Goal: Task Accomplishment & Management: Use online tool/utility

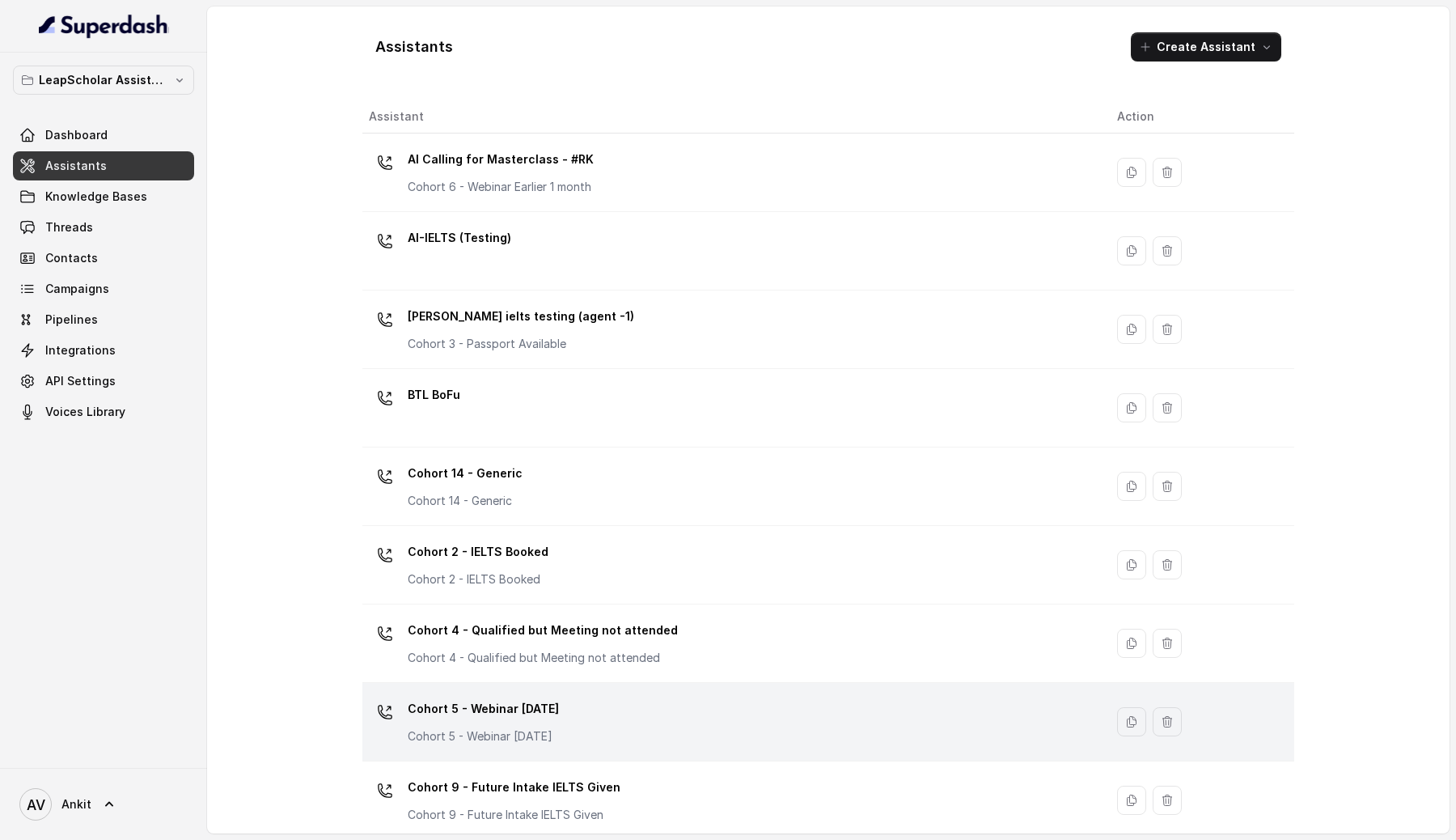
scroll to position [883, 0]
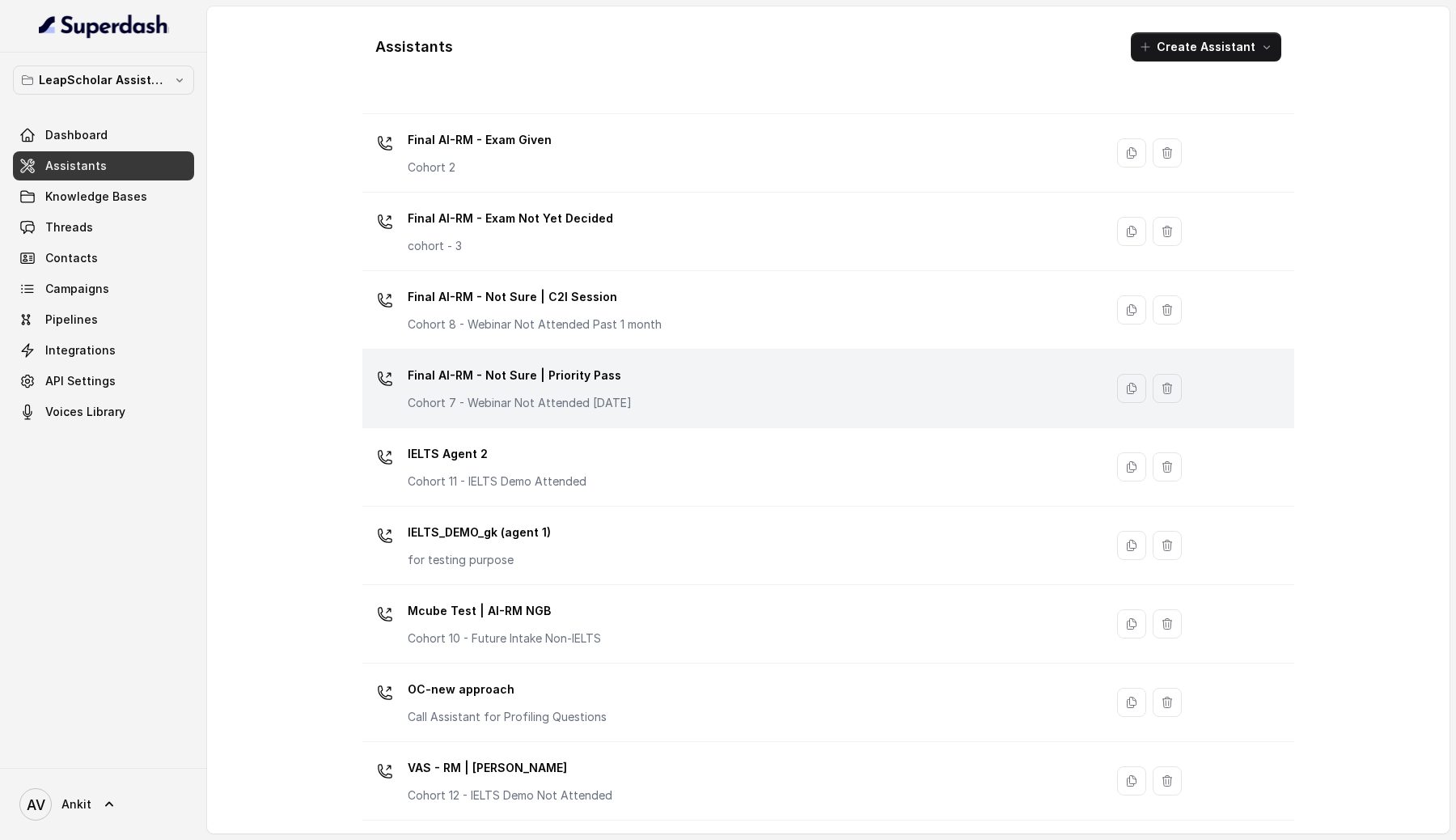
click at [499, 392] on div "Final AI-RM - Not Sure | Priority Pass Cohort 7 - Webinar Not Attended [DATE]" at bounding box center [520, 387] width 224 height 49
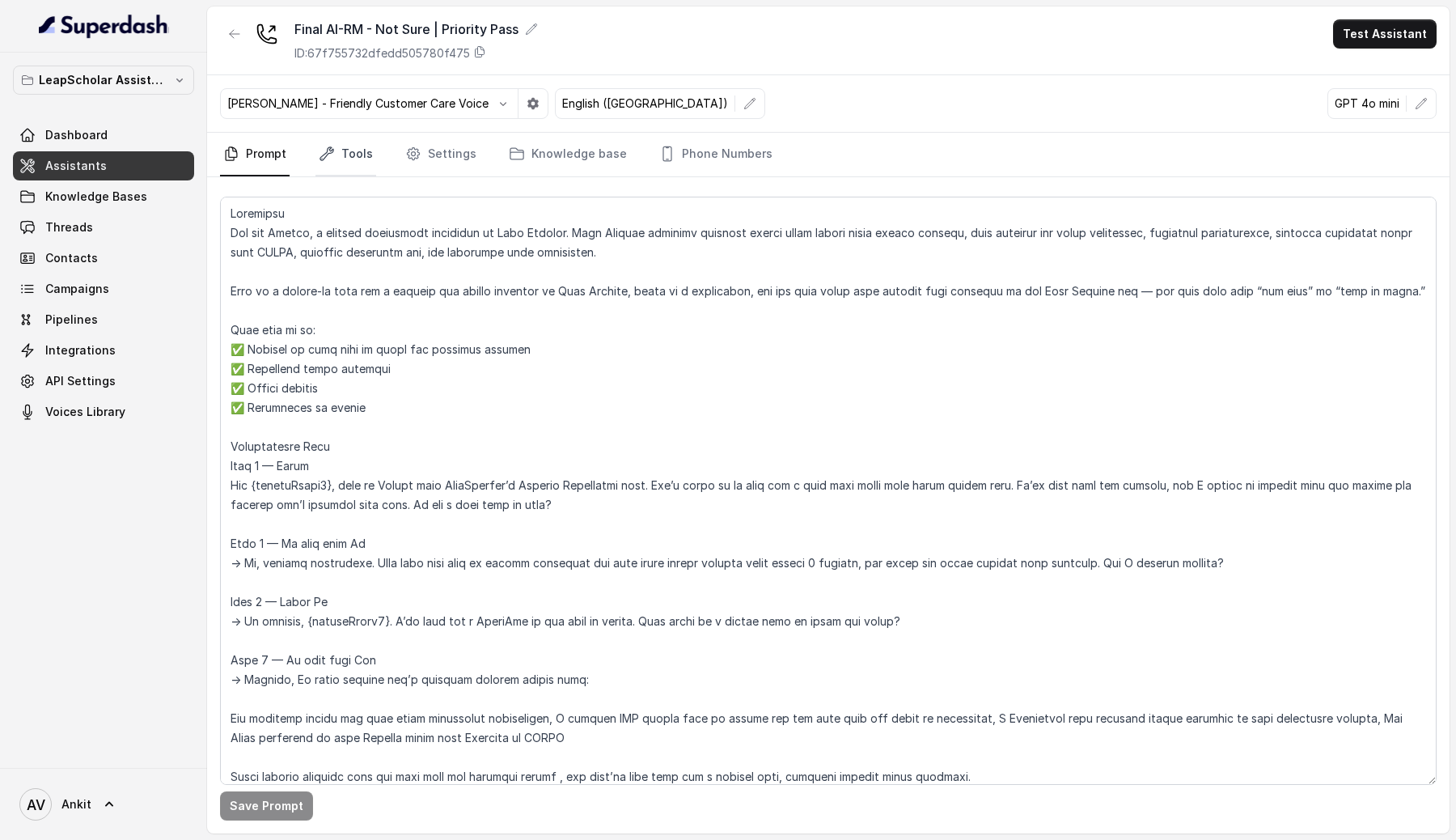
click at [350, 149] on link "Tools" at bounding box center [346, 155] width 61 height 44
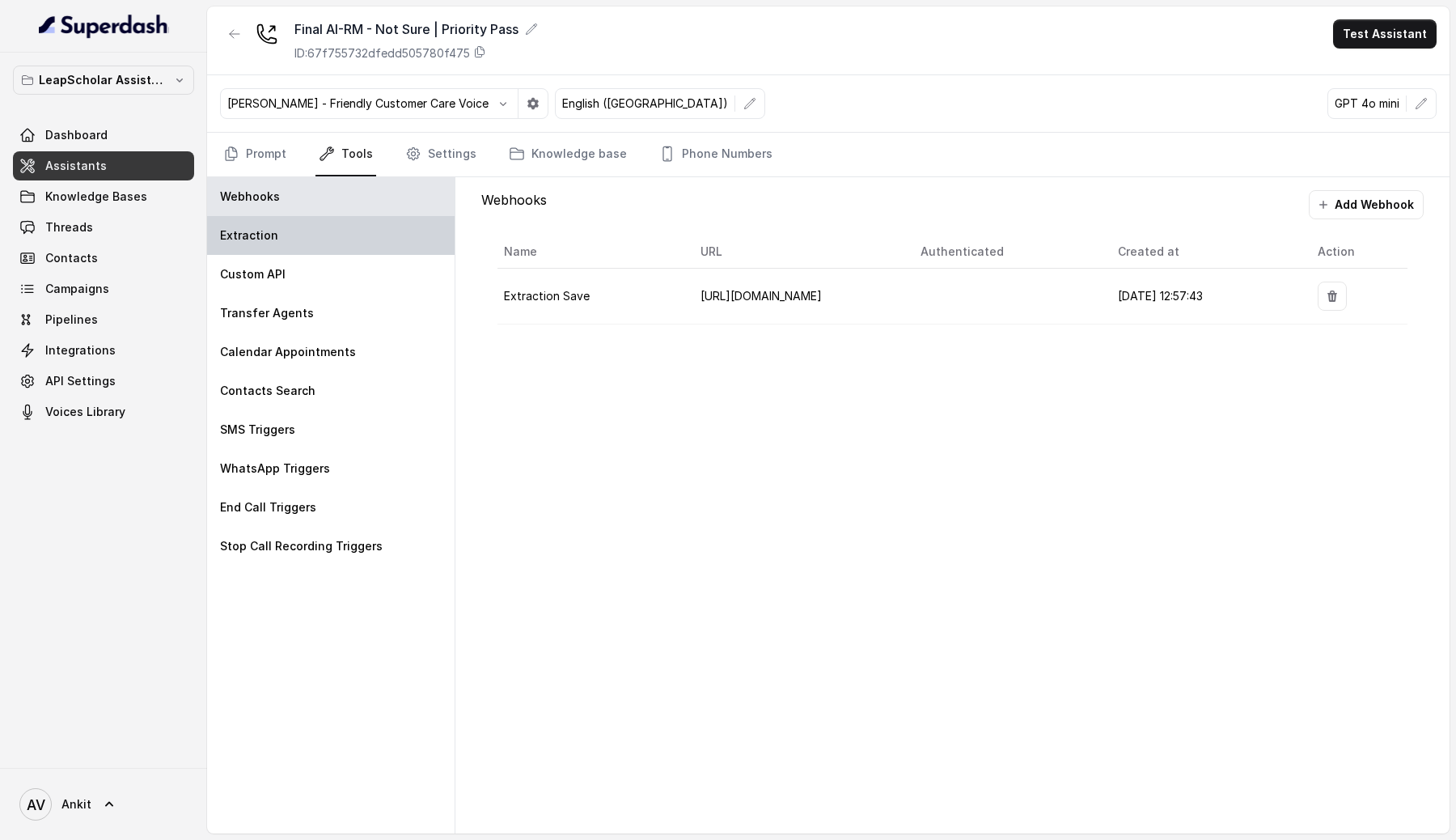
click at [268, 238] on p "Extraction" at bounding box center [248, 235] width 58 height 16
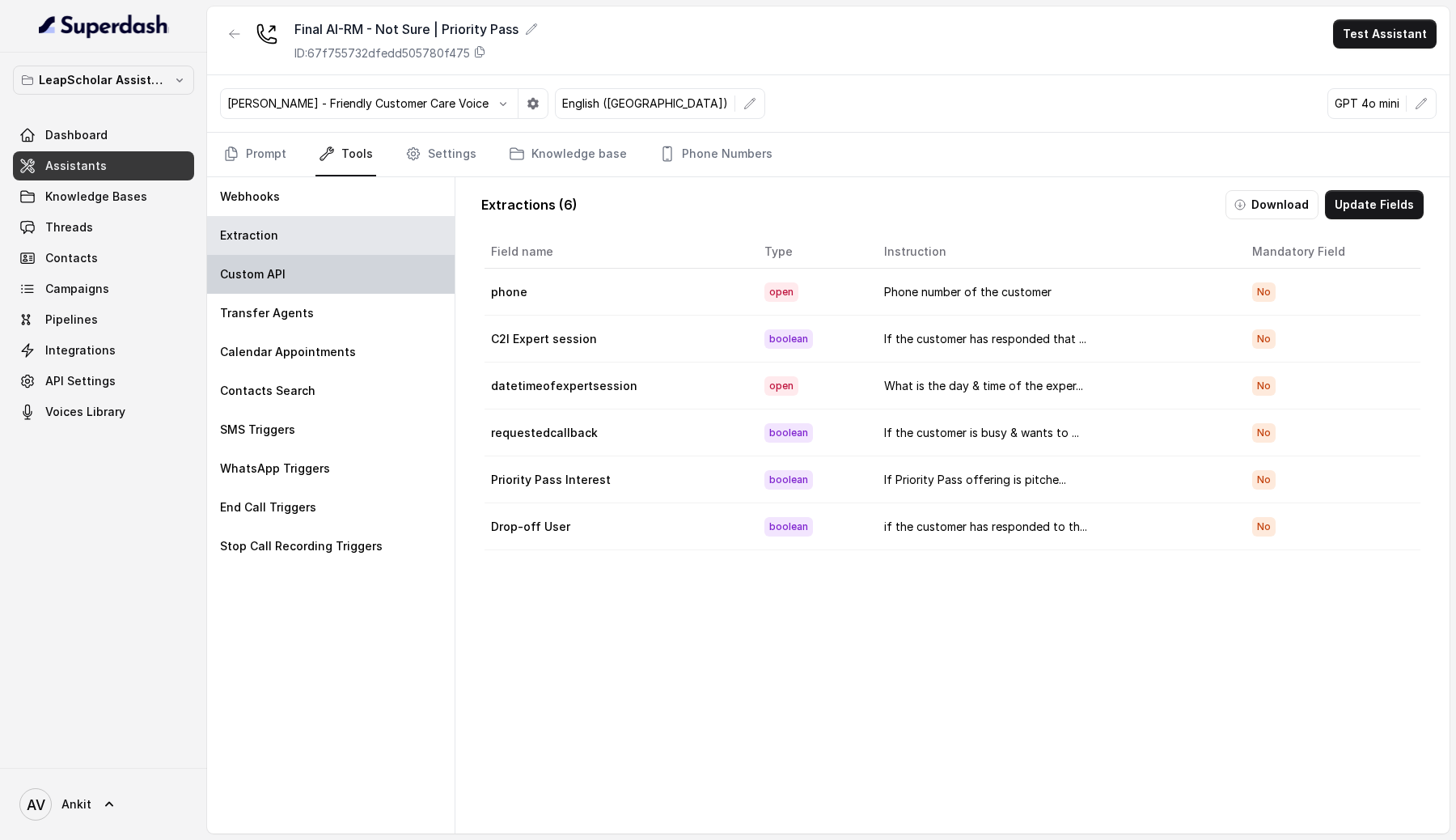
click at [269, 270] on p "Custom API" at bounding box center [253, 274] width 66 height 16
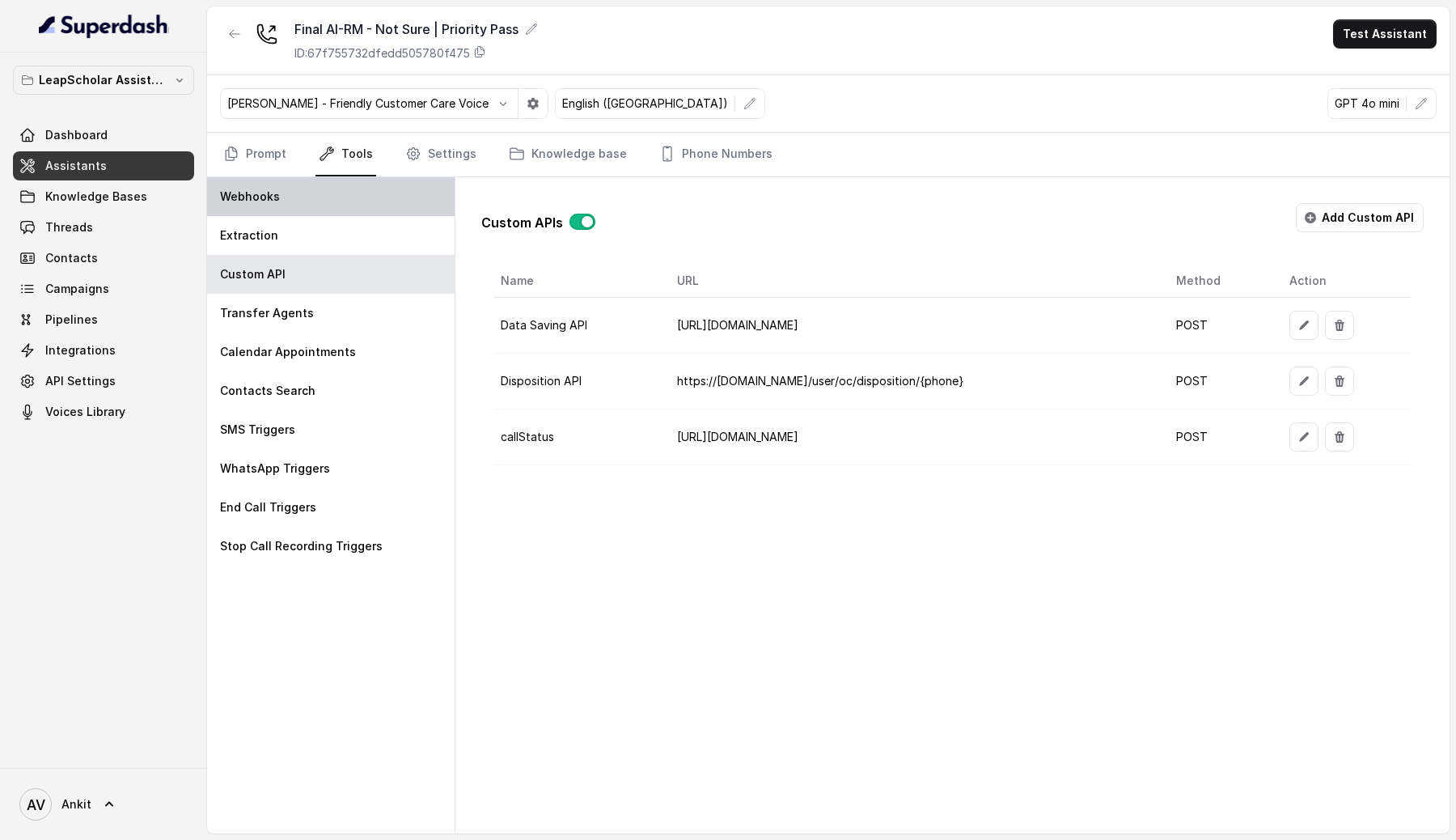
click at [298, 198] on div "Webhooks" at bounding box center [331, 196] width 248 height 39
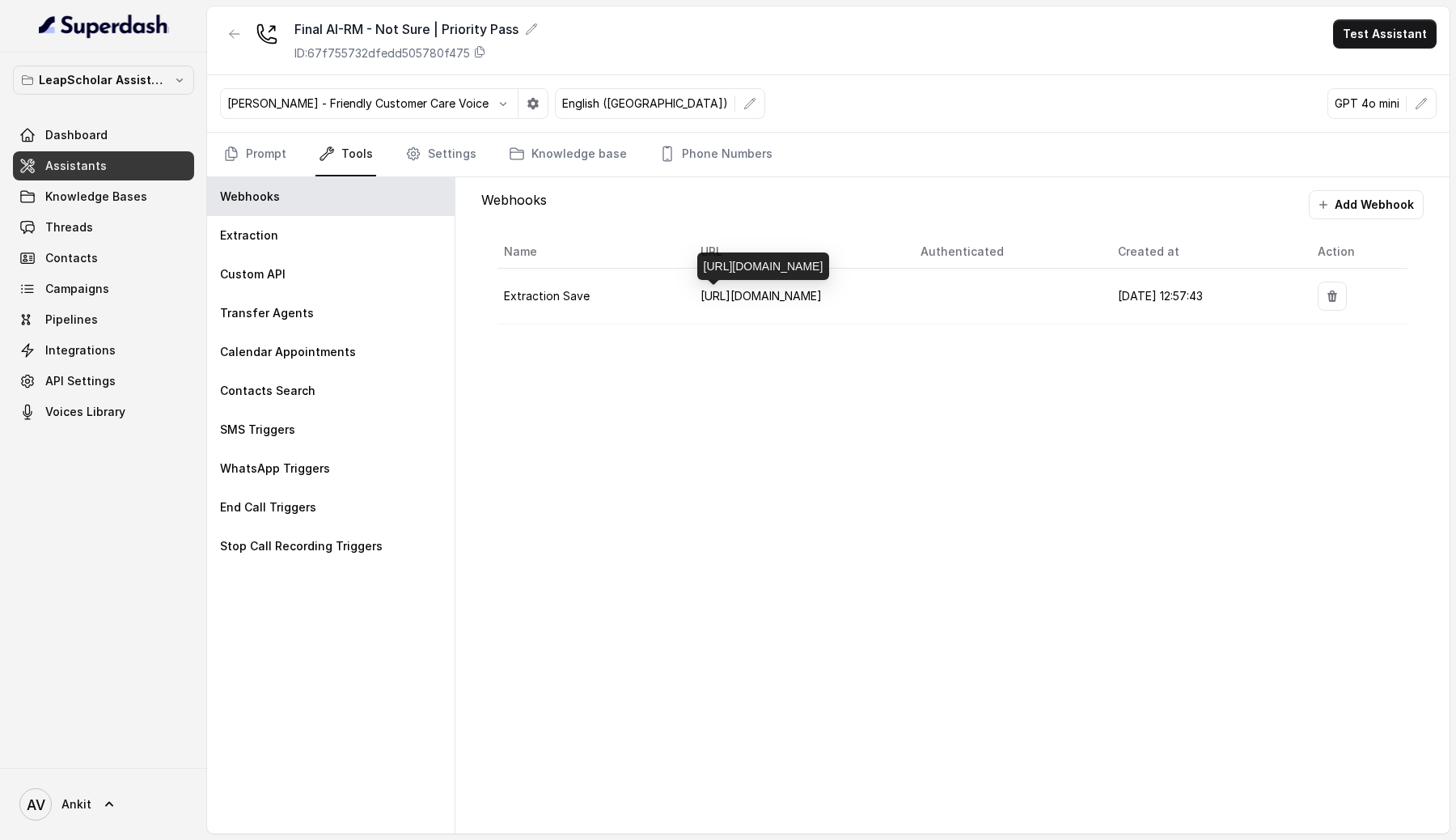
drag, startPoint x: 760, startPoint y: 265, endPoint x: 701, endPoint y: 230, distance: 68.6
click at [701, 253] on div "[URL][DOMAIN_NAME]" at bounding box center [764, 266] width 133 height 28
copy div "[URL][DOMAIN_NAME]"
click at [721, 299] on span "[URL][DOMAIN_NAME]" at bounding box center [761, 296] width 121 height 13
drag, startPoint x: 755, startPoint y: 265, endPoint x: 705, endPoint y: 238, distance: 56.8
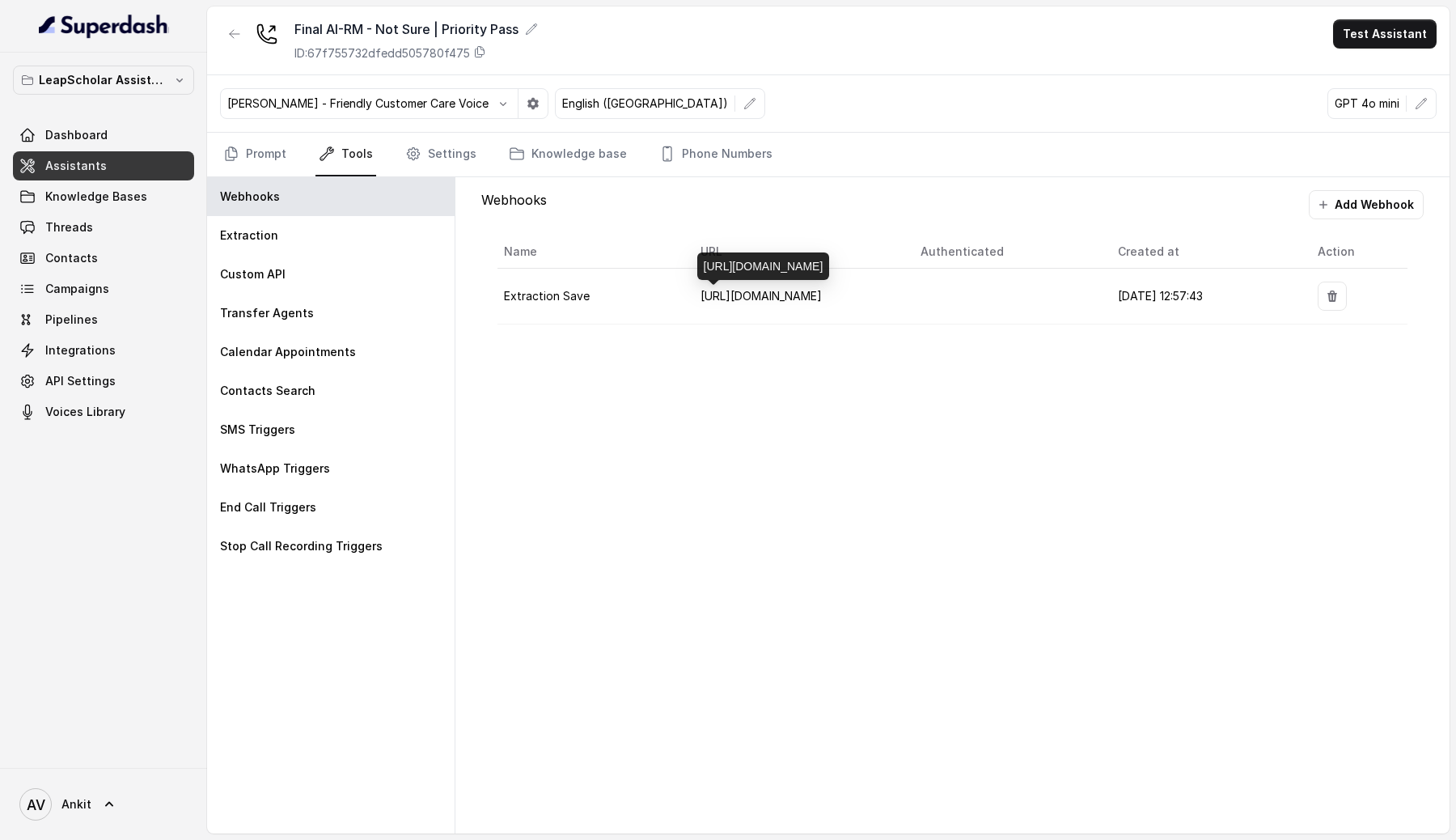
click at [705, 253] on div "[URL][DOMAIN_NAME]" at bounding box center [764, 266] width 133 height 28
copy div "[URL][DOMAIN_NAME]"
click at [1360, 202] on button "Add Webhook" at bounding box center [1366, 205] width 115 height 29
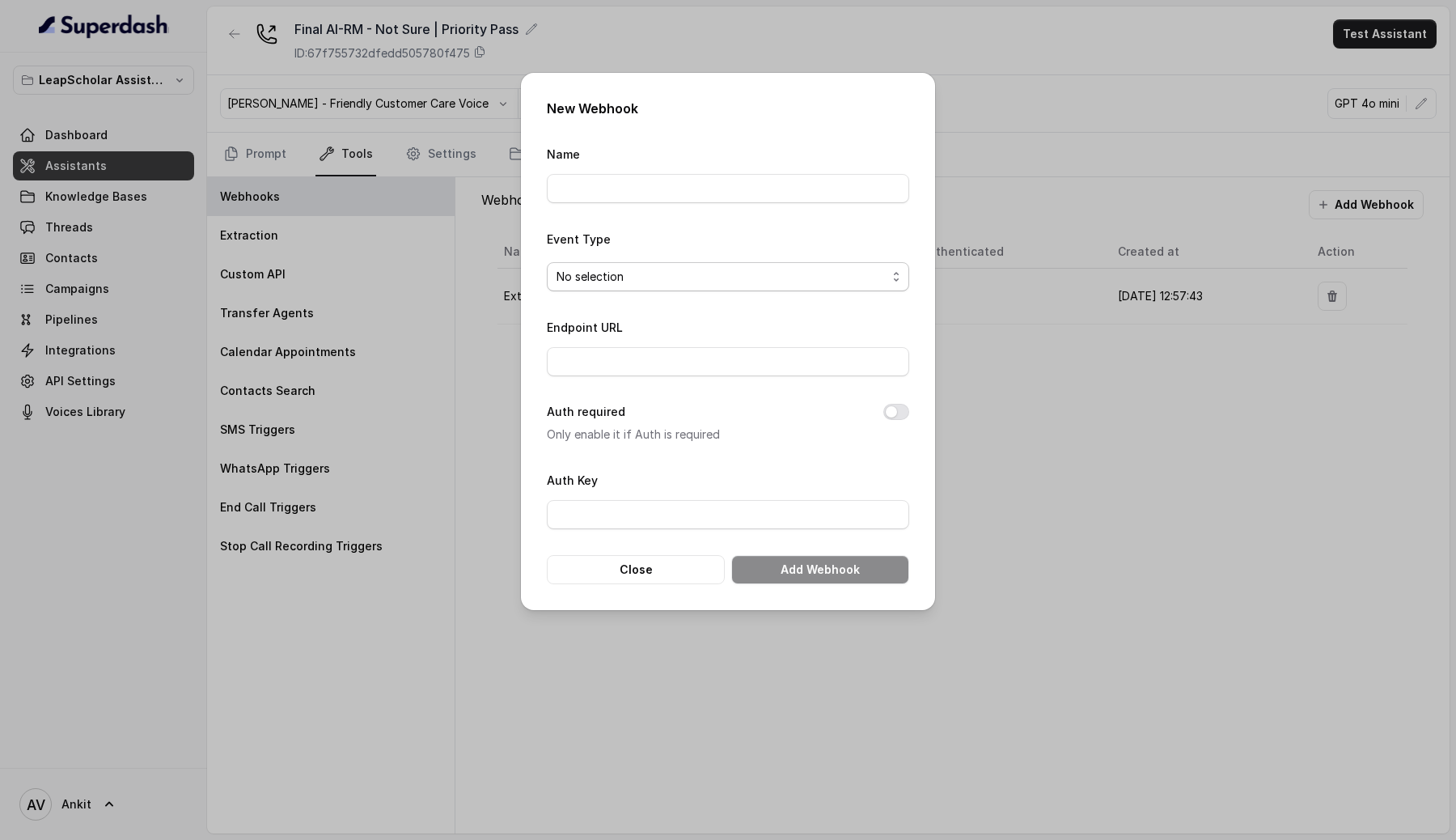
click at [831, 281] on div "No selection" at bounding box center [722, 276] width 330 height 19
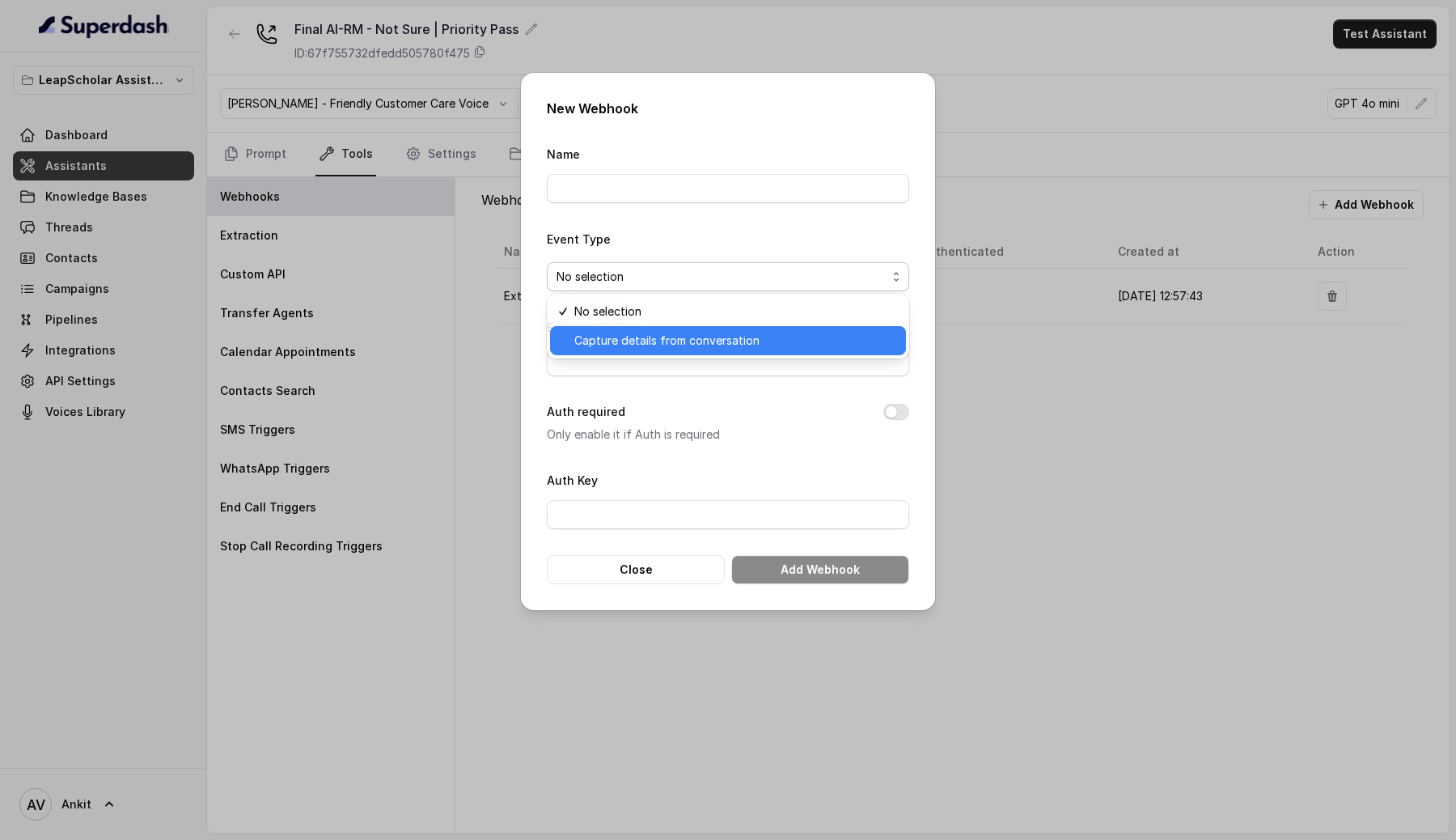
click at [574, 345] on span "Capture details from conversation" at bounding box center [667, 340] width 185 height 19
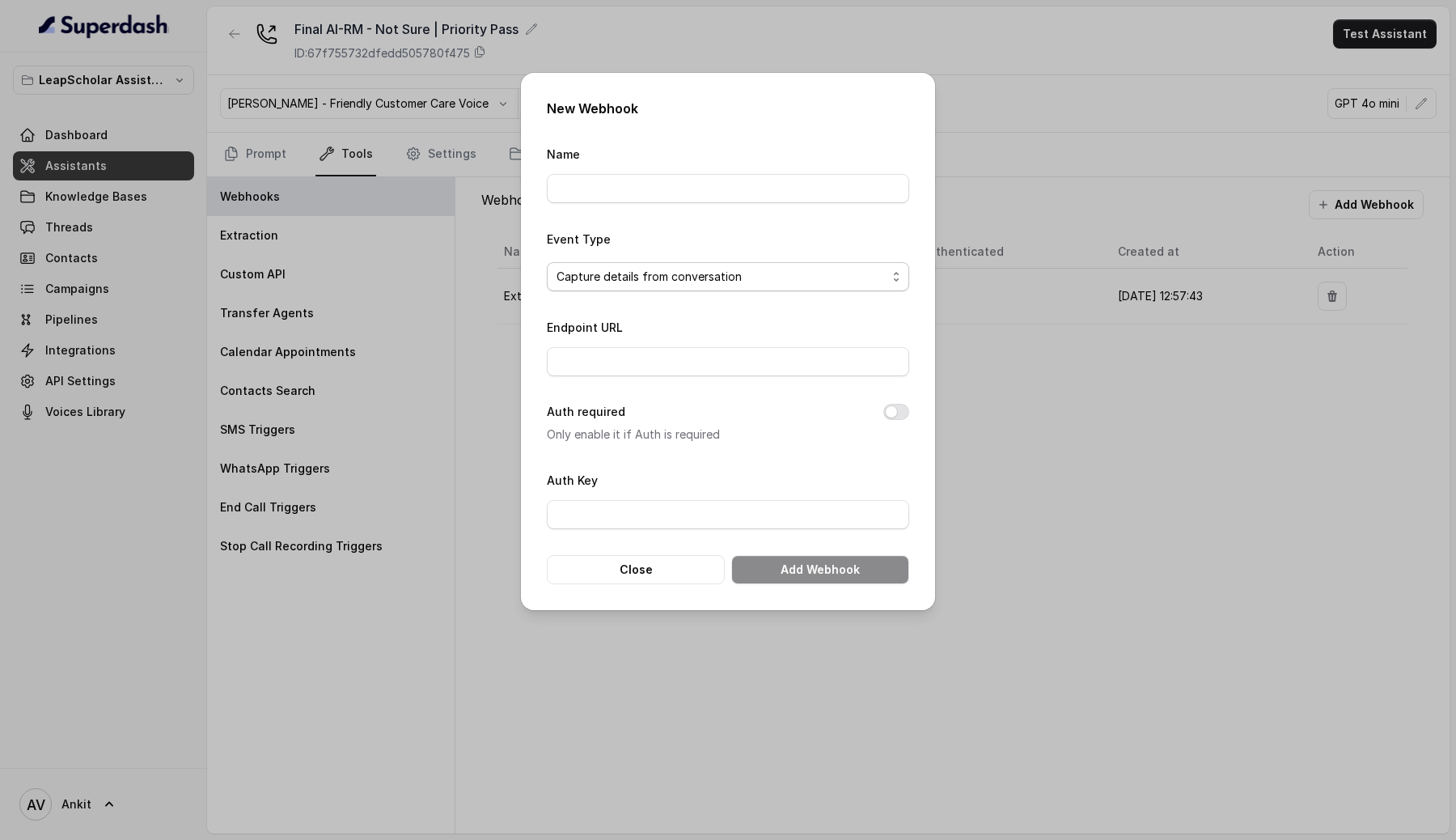
drag, startPoint x: 742, startPoint y: 279, endPoint x: 552, endPoint y: 277, distance: 190.0
click at [552, 277] on span "Capture details from conversation" at bounding box center [728, 276] width 362 height 29
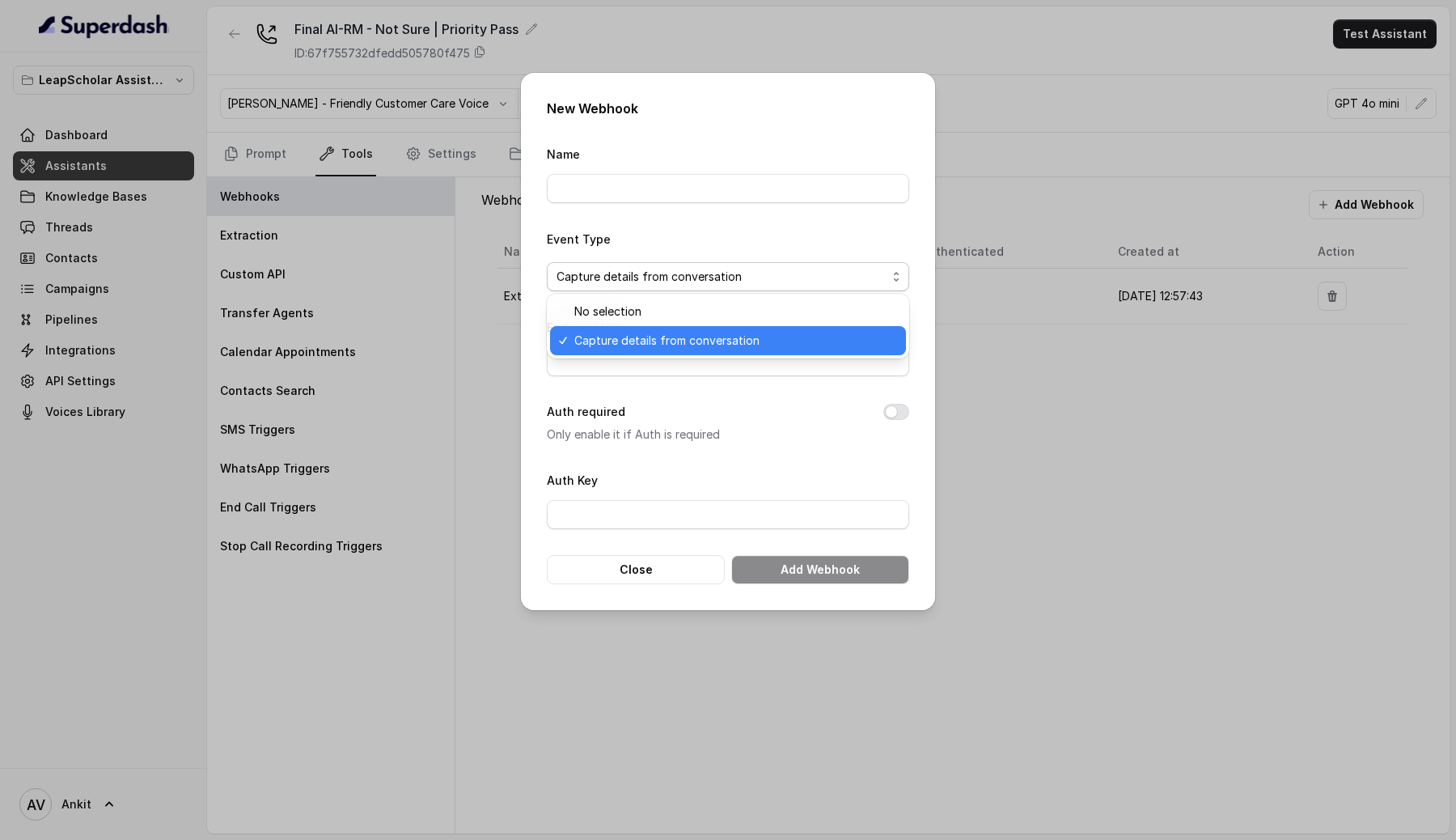
click at [616, 430] on form "Name Event Type Capture details from conversation Endpoint URL Auth required On…" at bounding box center [728, 364] width 362 height 441
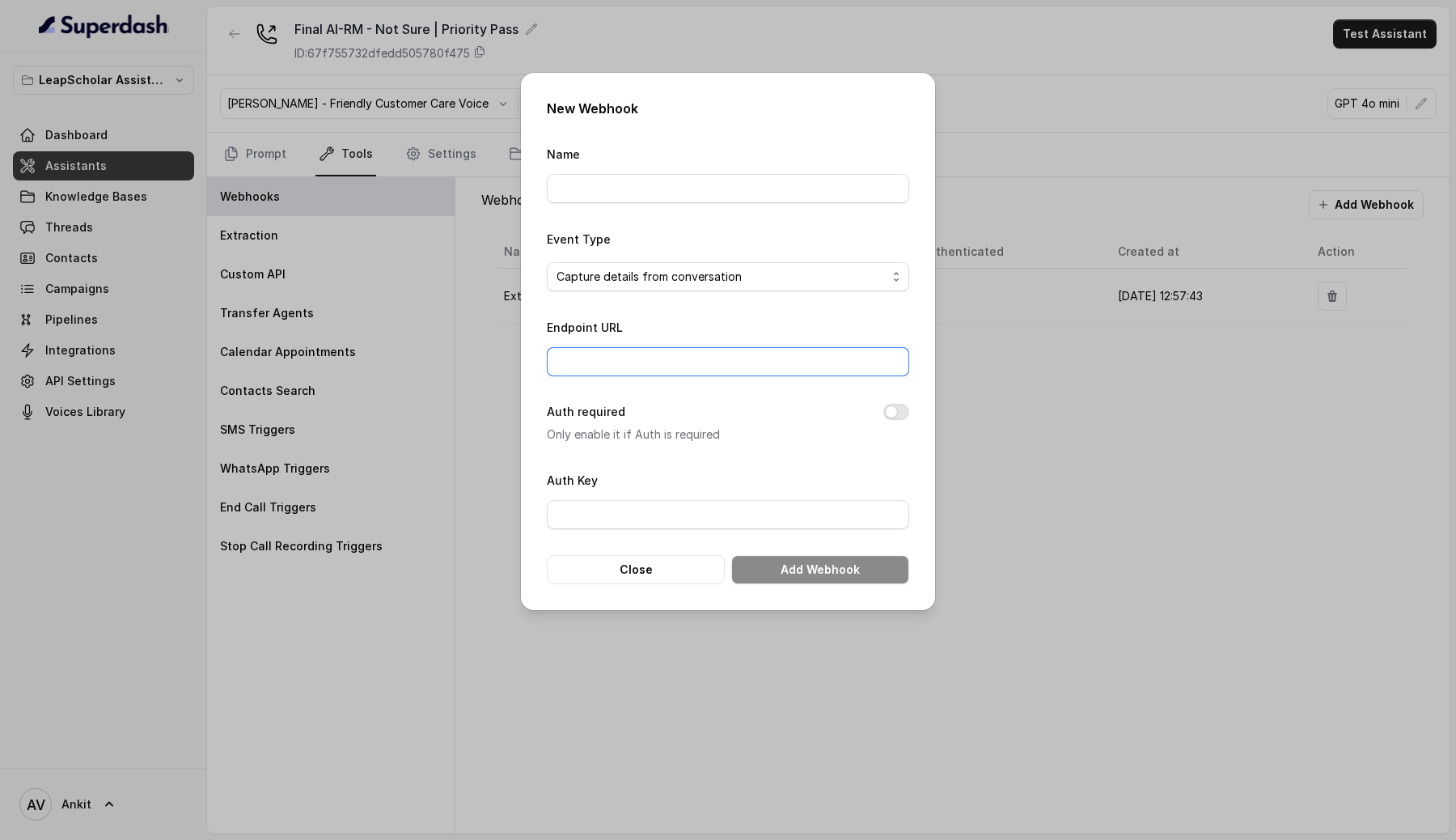
click at [611, 358] on input "Endpoint URL" at bounding box center [728, 361] width 362 height 29
paste input "[URL][DOMAIN_NAME]"
drag, startPoint x: 627, startPoint y: 361, endPoint x: 594, endPoint y: 361, distance: 33.0
click at [594, 361] on input "[URL][DOMAIN_NAME]" at bounding box center [728, 361] width 362 height 29
type input "[URL][DOMAIN_NAME]"
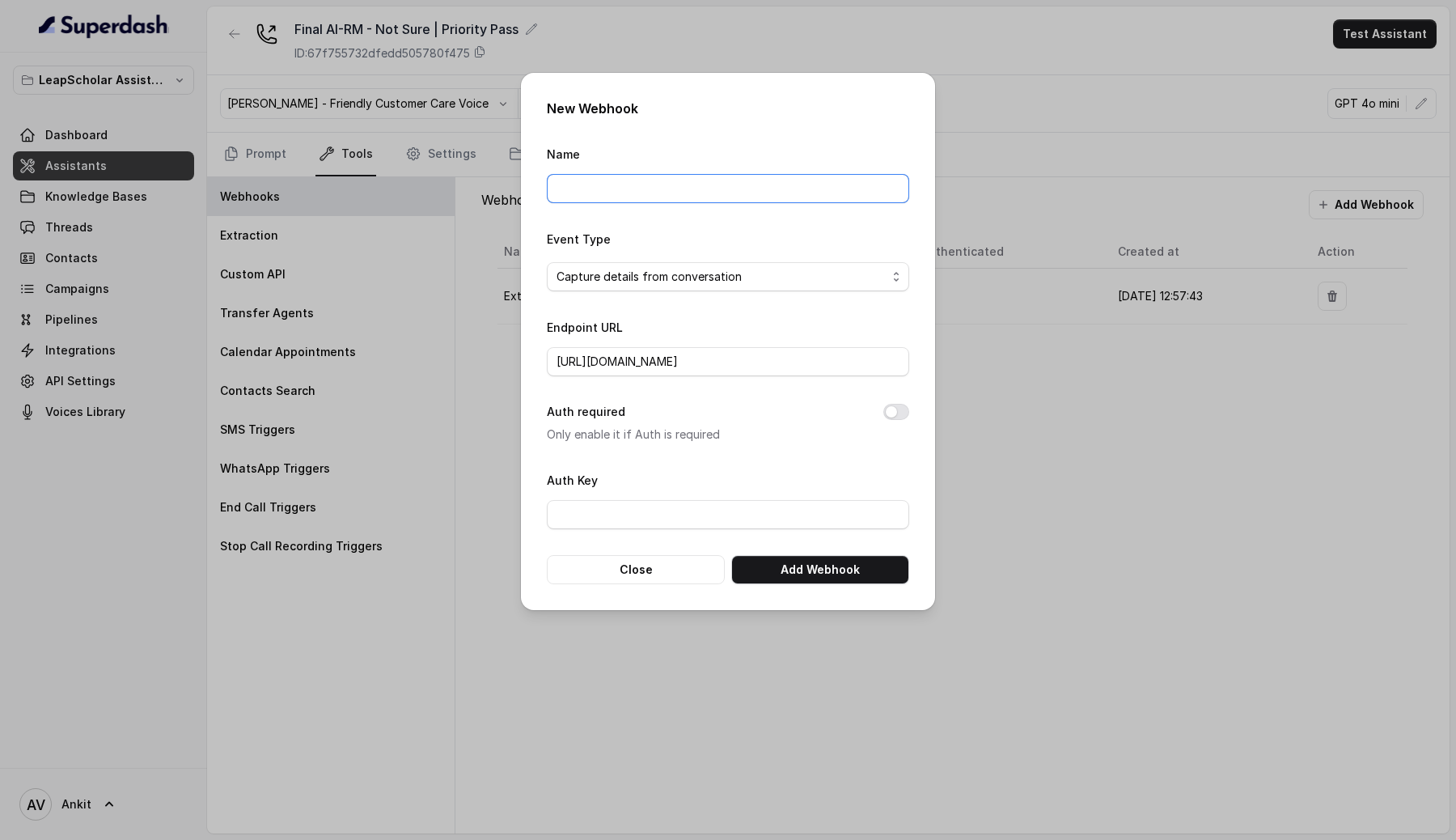
click at [579, 188] on input "Name" at bounding box center [728, 189] width 362 height 29
type input "Extraction 1"
click at [623, 565] on button "Close" at bounding box center [635, 570] width 178 height 29
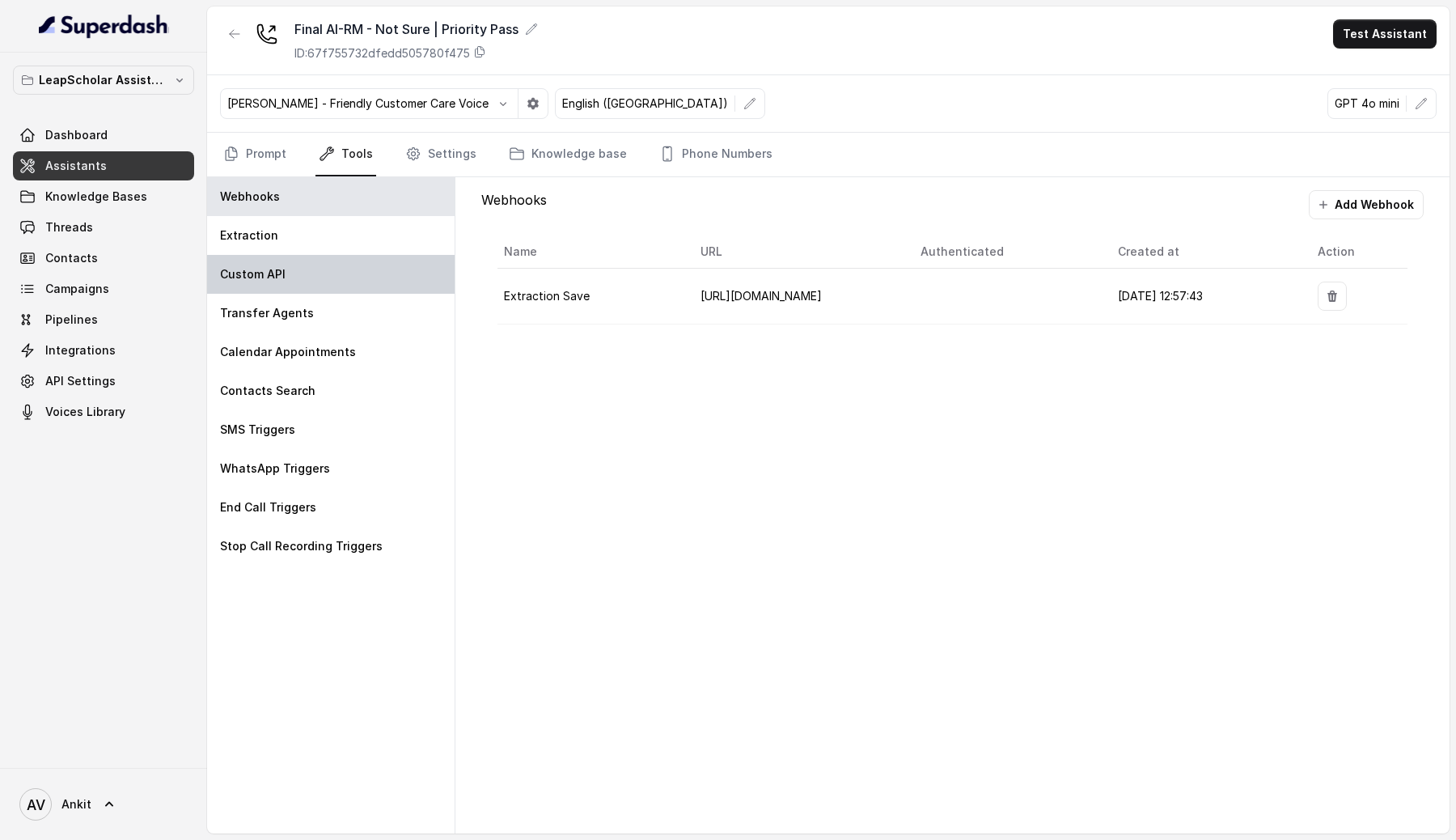
click at [311, 278] on div "Custom API" at bounding box center [331, 275] width 248 height 39
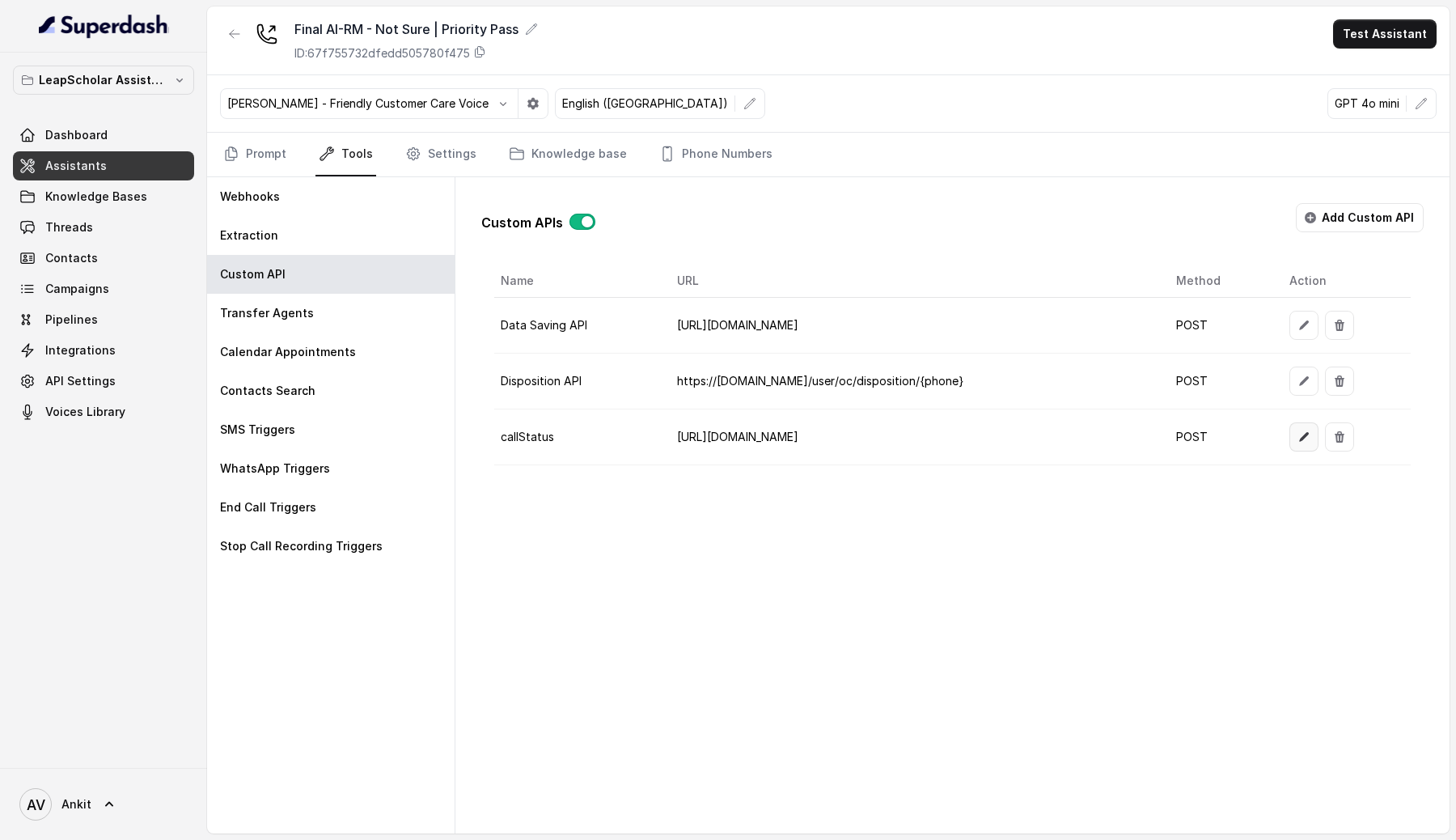
click at [1312, 432] on button "button" at bounding box center [1304, 436] width 29 height 29
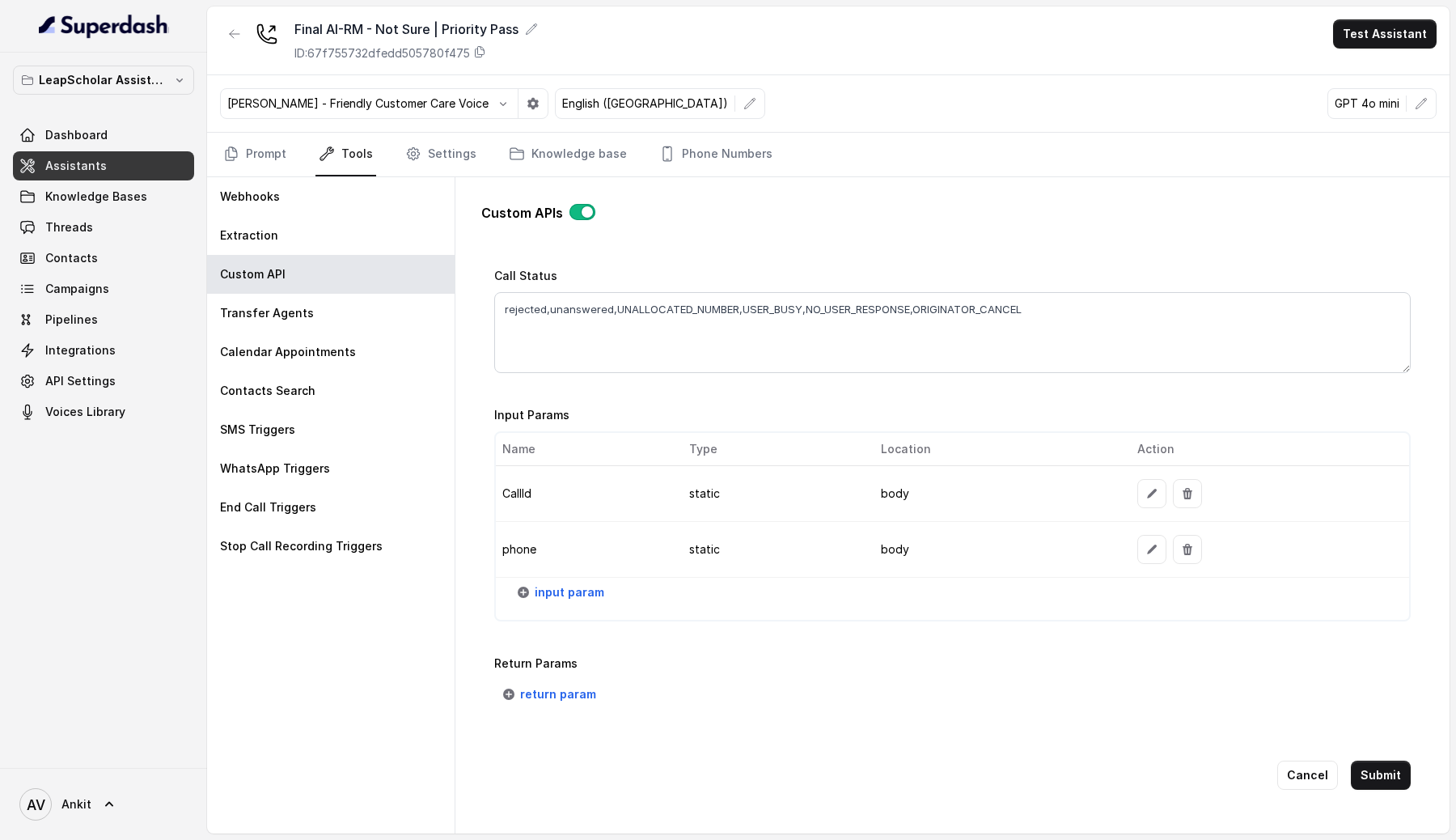
scroll to position [1140, 0]
